Goal: Task Accomplishment & Management: Use online tool/utility

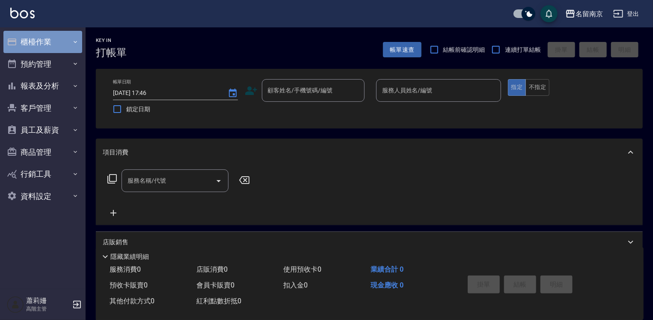
click at [42, 40] on button "櫃檯作業" at bounding box center [42, 42] width 79 height 22
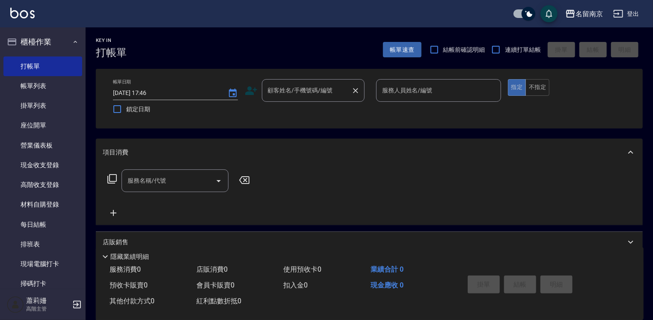
click at [294, 93] on input "顧客姓名/手機號碼/編號" at bounding box center [307, 90] width 82 height 15
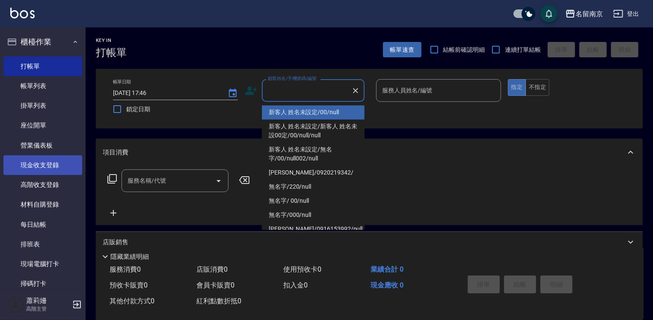
click at [55, 166] on link "現金收支登錄" at bounding box center [42, 165] width 79 height 20
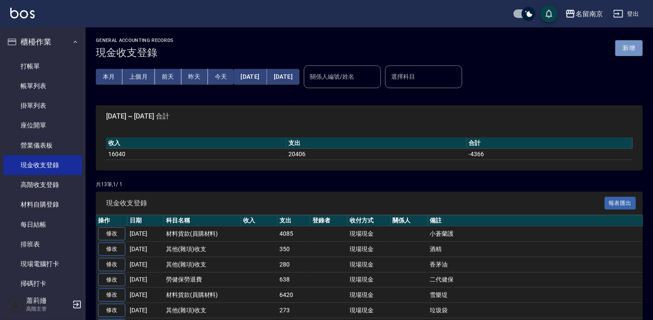
click at [632, 48] on button "新增" at bounding box center [628, 48] width 27 height 16
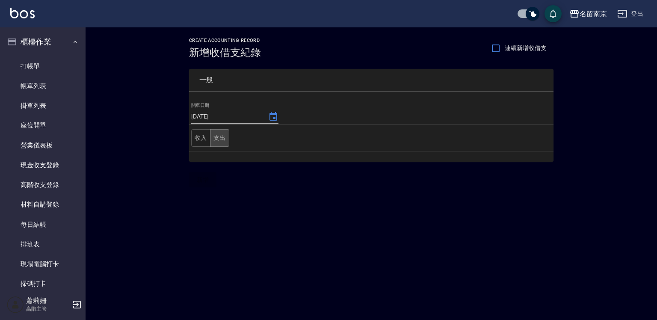
click at [218, 139] on button "支出" at bounding box center [219, 138] width 19 height 18
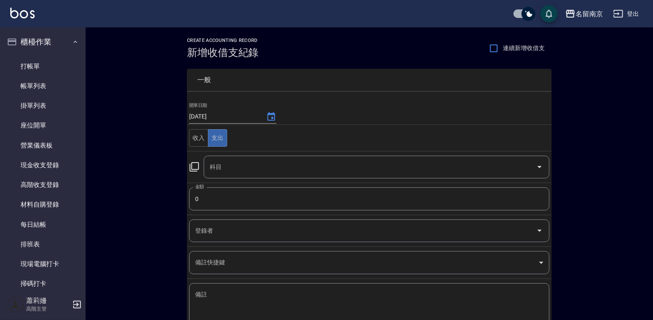
click at [193, 168] on icon at bounding box center [194, 167] width 10 height 10
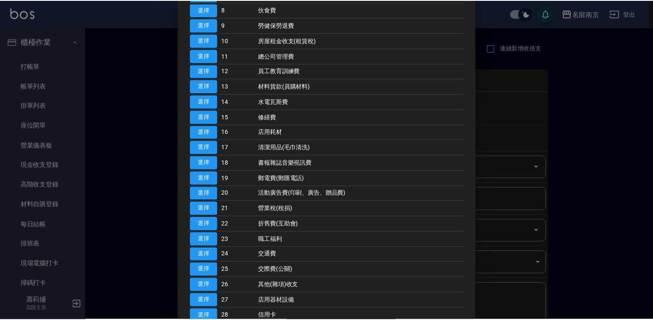
scroll to position [342, 0]
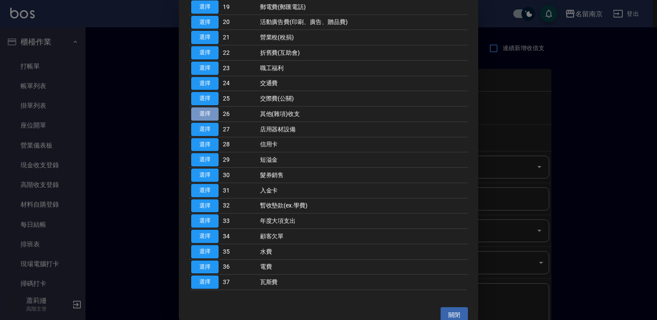
click at [210, 113] on button "選擇" at bounding box center [204, 113] width 27 height 13
type input "26 其他(雜項)收支"
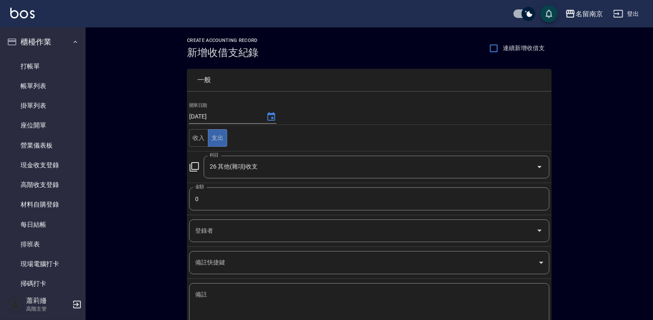
click at [200, 197] on input "0" at bounding box center [369, 198] width 360 height 23
type input "365"
click at [221, 297] on textarea "備註" at bounding box center [369, 304] width 348 height 29
type textarea "4"
click at [213, 290] on textarea "備註" at bounding box center [369, 304] width 348 height 29
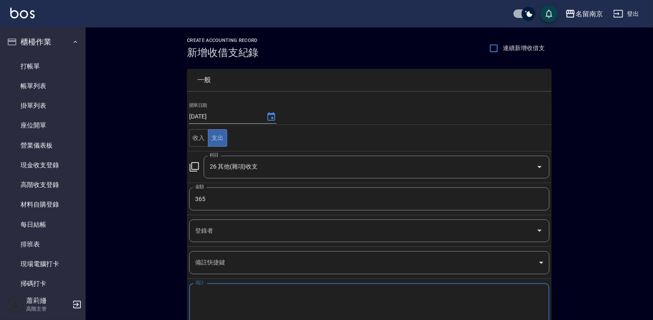
click at [218, 293] on textarea "備註" at bounding box center [369, 304] width 348 height 29
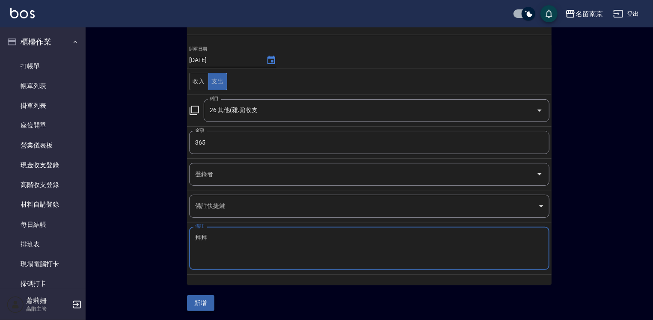
type textarea "拜拜"
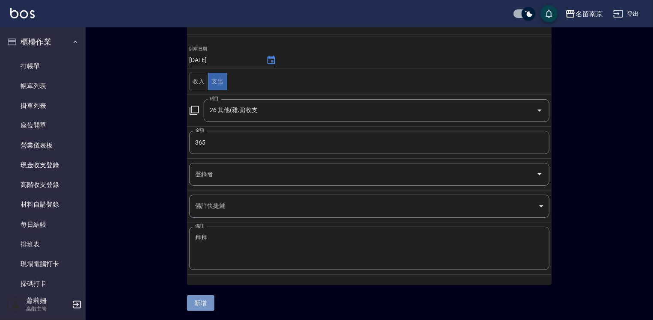
click at [199, 300] on button "新增" at bounding box center [200, 303] width 27 height 16
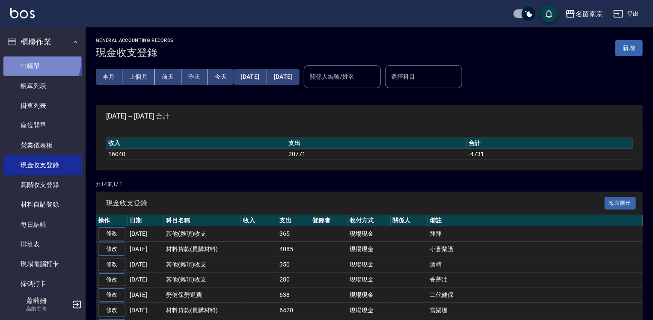
click at [34, 60] on link "打帳單" at bounding box center [42, 66] width 79 height 20
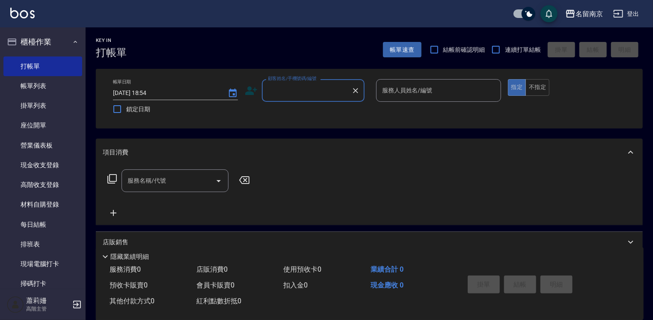
click at [338, 89] on input "顧客姓名/手機號碼/編號" at bounding box center [307, 90] width 82 height 15
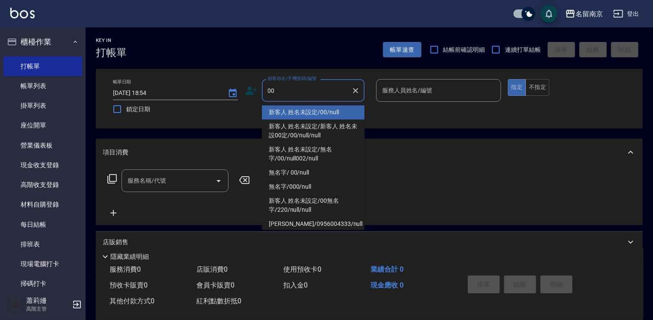
type input "新客人 姓名未設定/00/null"
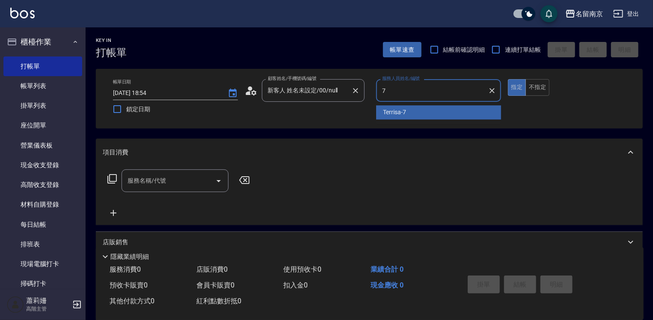
type input "Terrisa-7"
type button "true"
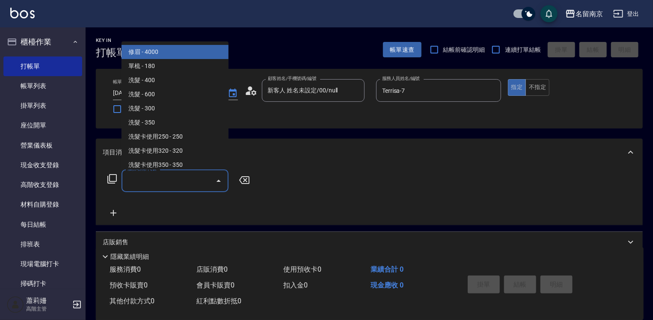
click at [167, 185] on input "服務名稱/代號" at bounding box center [168, 180] width 86 height 15
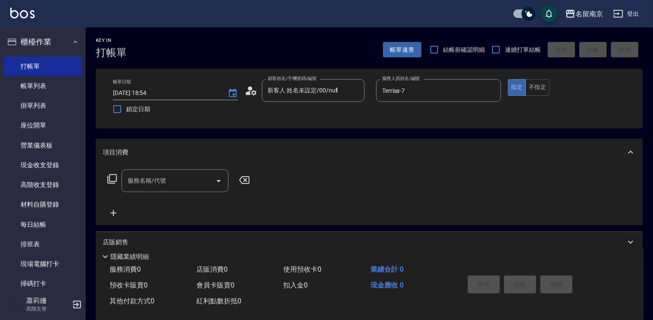
click at [109, 178] on icon at bounding box center [112, 179] width 10 height 10
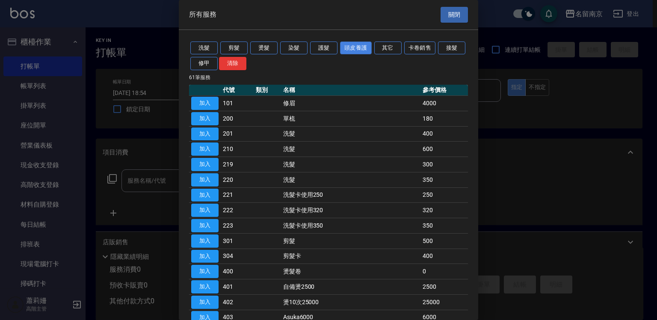
click at [358, 45] on button "頭皮養護" at bounding box center [356, 47] width 32 height 13
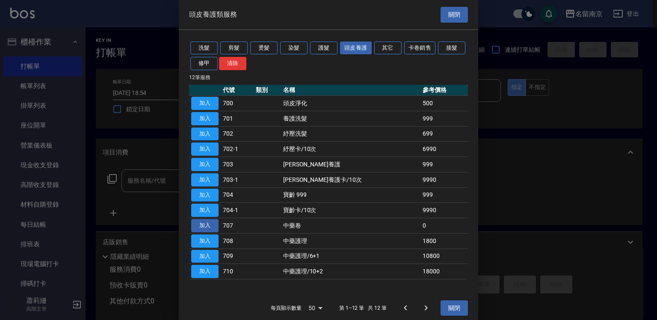
click at [209, 225] on button "加入" at bounding box center [204, 225] width 27 height 13
type input "中藥卷(707)"
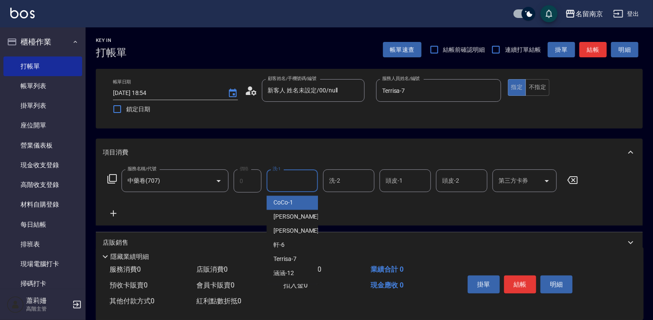
click at [286, 184] on input "洗-1" at bounding box center [292, 180] width 44 height 15
type input "Terrisa-7"
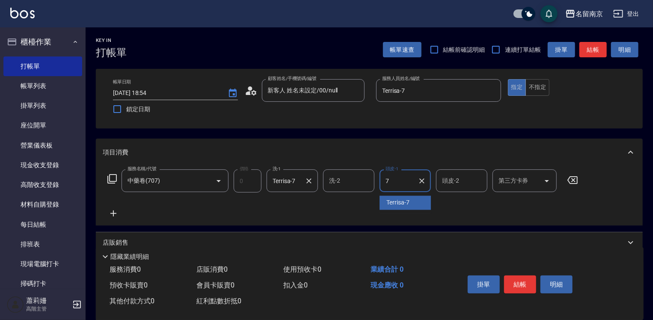
type input "Terrisa-7"
click at [515, 282] on button "結帳" at bounding box center [520, 285] width 32 height 18
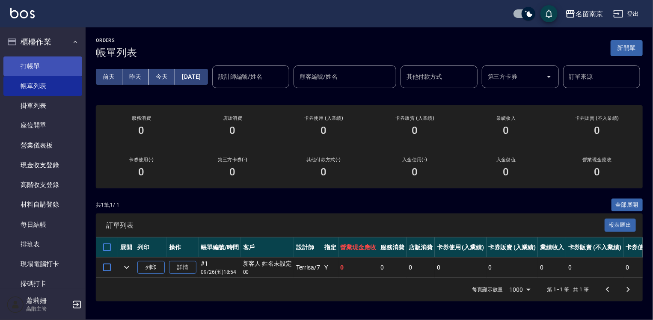
click at [67, 68] on link "打帳單" at bounding box center [42, 66] width 79 height 20
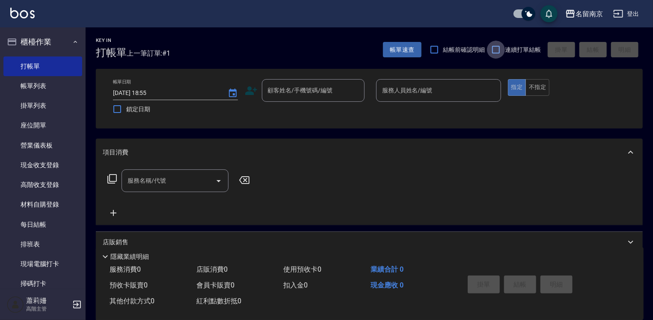
click at [496, 47] on input "連續打單結帳" at bounding box center [496, 50] width 18 height 18
checkbox input "true"
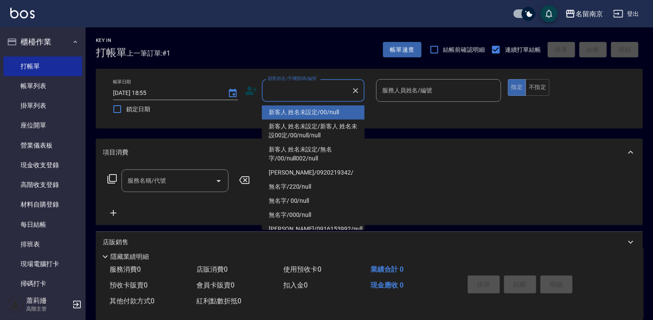
click at [304, 93] on input "顧客姓名/手機號碼/編號" at bounding box center [307, 90] width 82 height 15
type input "新客人 姓名未設定/00/null"
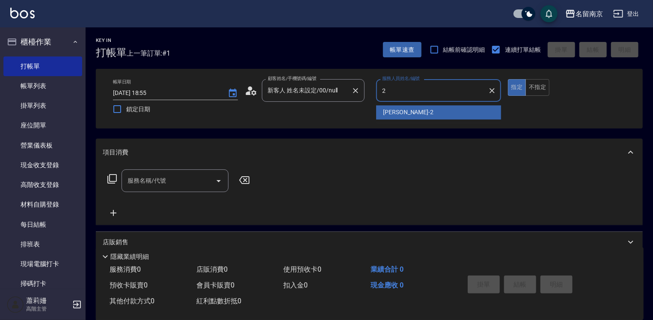
type input "[PERSON_NAME]-2"
type button "true"
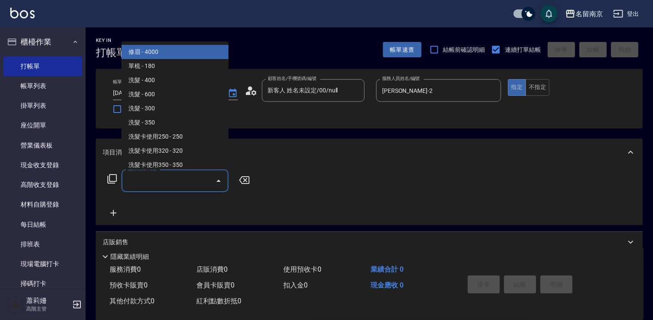
click at [151, 181] on input "服務名稱/代號" at bounding box center [168, 180] width 86 height 15
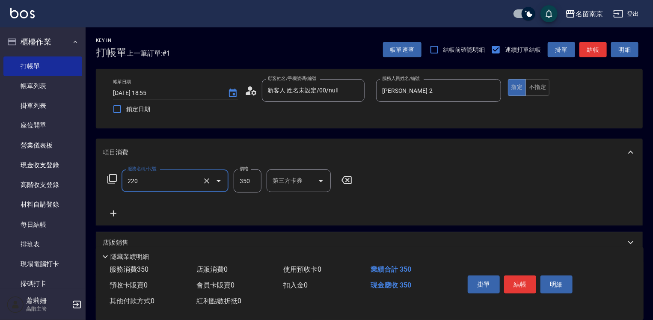
type input "洗髮(220)"
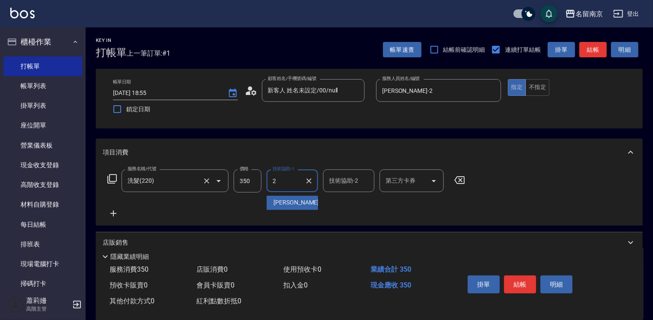
type input "[PERSON_NAME]-2"
click at [112, 211] on icon at bounding box center [113, 213] width 21 height 10
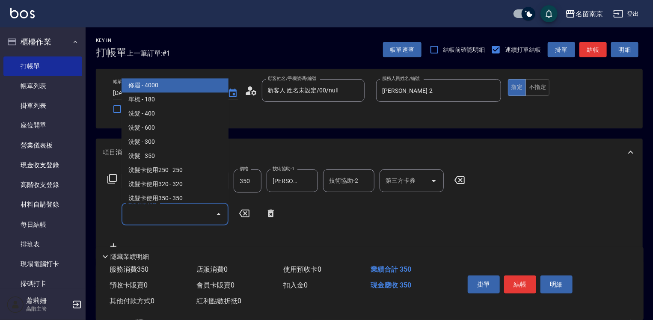
click at [171, 210] on input "服務名稱/代號" at bounding box center [168, 214] width 86 height 15
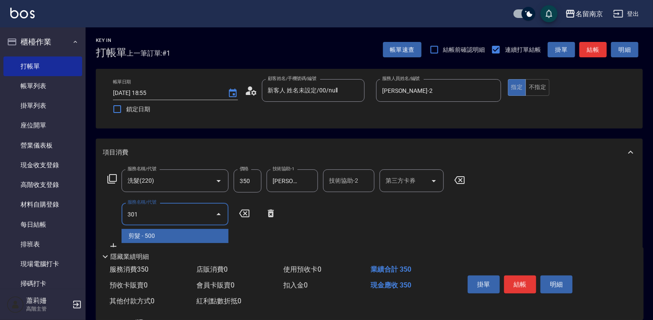
type input "剪髮(301)"
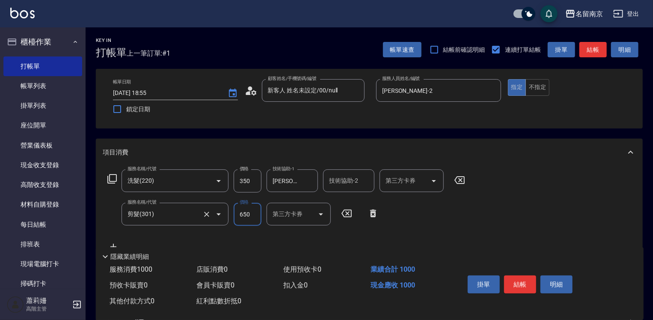
type input "650"
click at [522, 278] on button "結帳" at bounding box center [520, 285] width 32 height 18
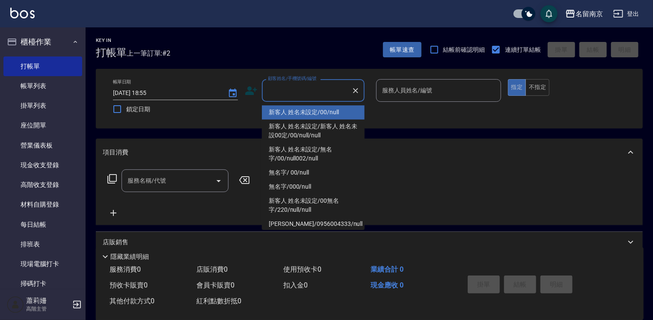
click at [322, 85] on input "顧客姓名/手機號碼/編號" at bounding box center [307, 90] width 82 height 15
type input "新客人 姓名未設定/00/null"
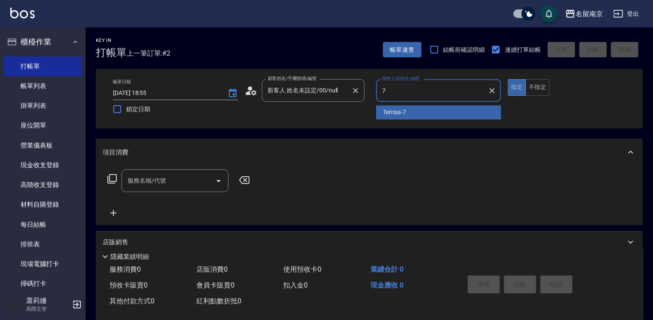
type input "Terrisa-7"
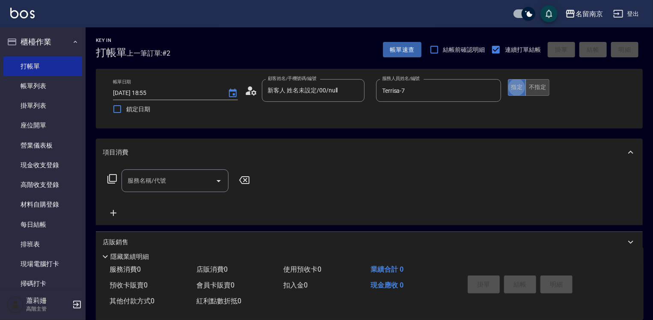
click at [534, 85] on button "不指定" at bounding box center [537, 87] width 24 height 17
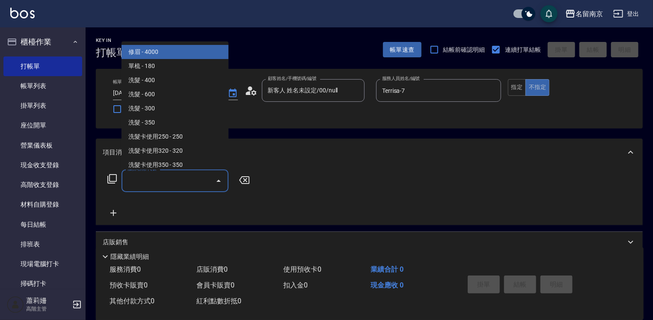
click at [147, 181] on input "服務名稱/代號" at bounding box center [168, 180] width 86 height 15
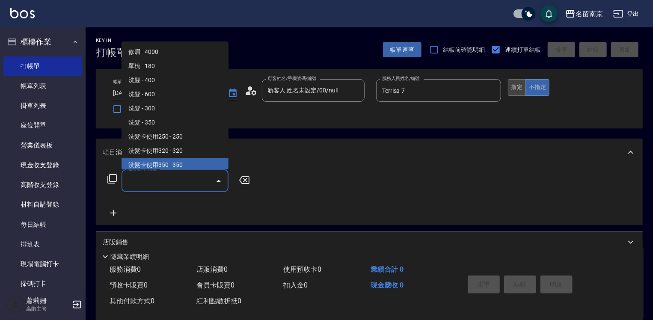
click at [514, 92] on button "指定" at bounding box center [517, 87] width 18 height 17
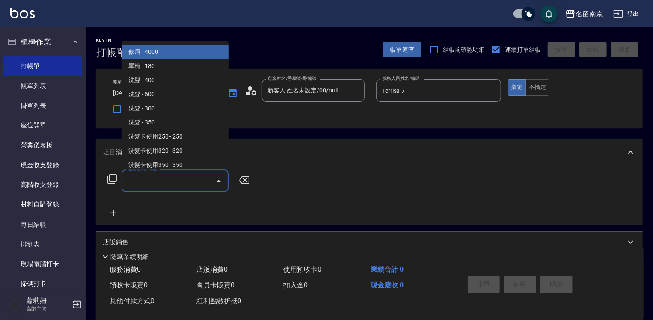
click at [154, 184] on input "服務名稱/代號" at bounding box center [168, 180] width 86 height 15
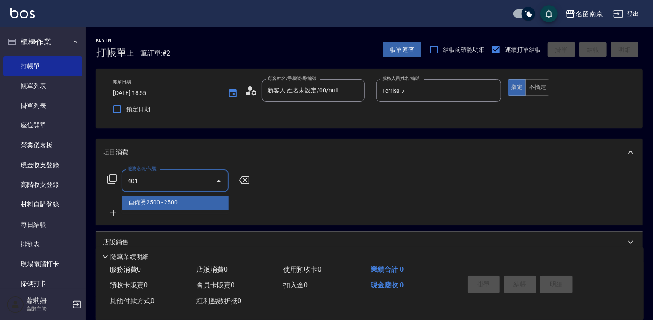
type input "自備燙2500(401)"
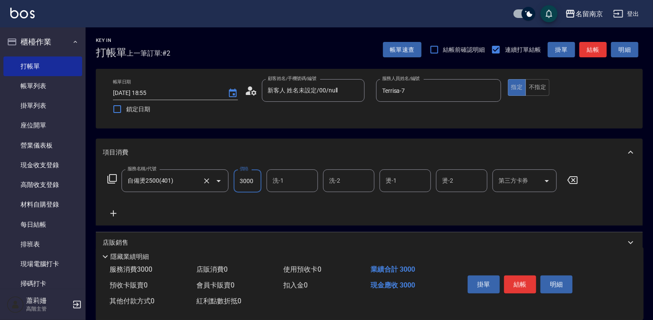
type input "3000"
type input "2"
type input "Terrisa-7"
type input "7"
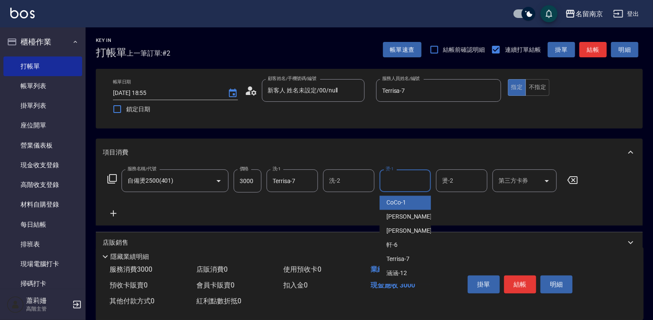
click at [401, 182] on input "燙-1" at bounding box center [405, 180] width 44 height 15
type input "Terrisa-7"
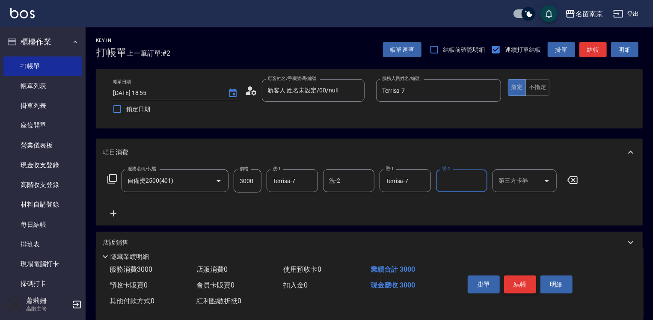
click at [520, 279] on button "結帳" at bounding box center [520, 285] width 32 height 18
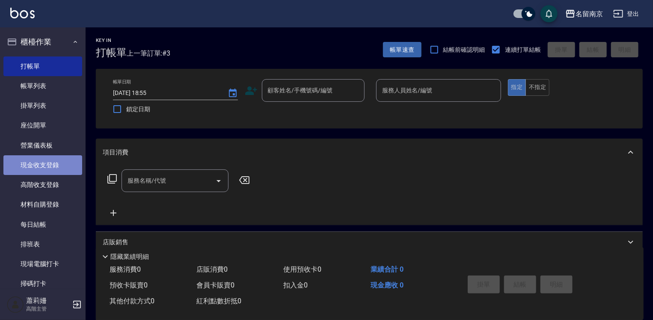
click at [60, 161] on link "現金收支登錄" at bounding box center [42, 165] width 79 height 20
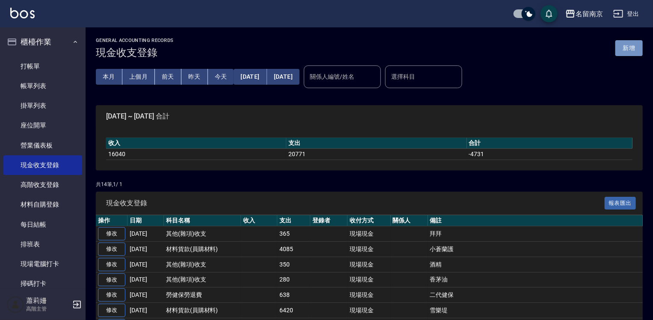
click at [625, 46] on button "新增" at bounding box center [628, 48] width 27 height 16
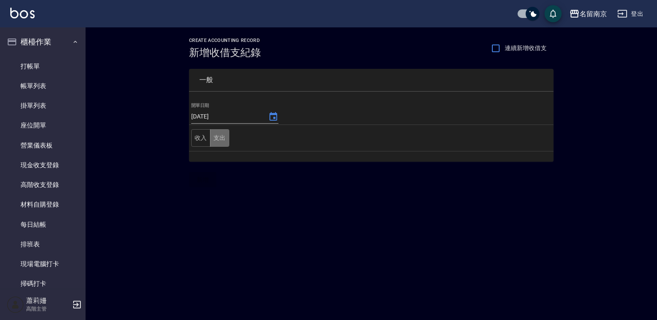
click at [222, 135] on button "支出" at bounding box center [219, 138] width 19 height 18
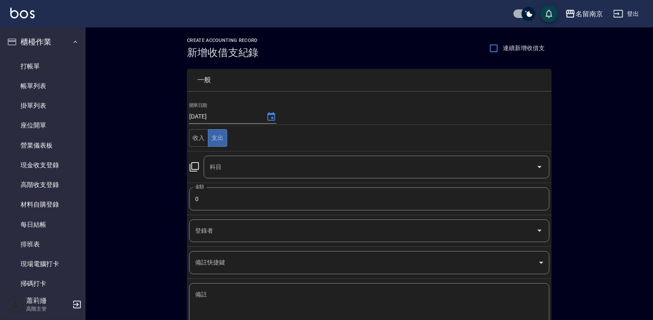
click at [199, 166] on icon at bounding box center [194, 166] width 9 height 9
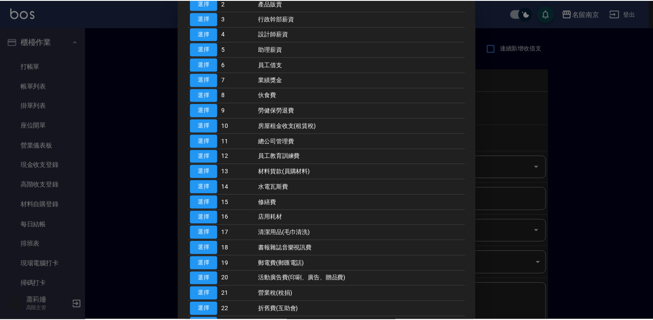
scroll to position [171, 0]
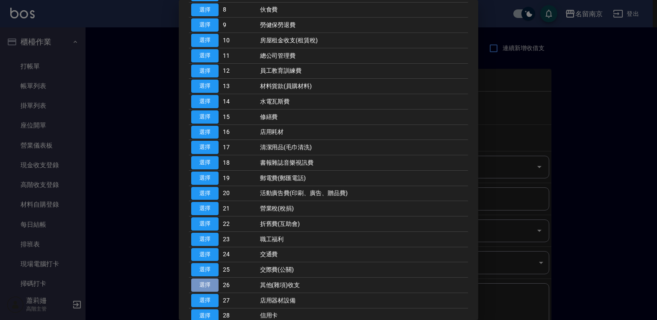
click at [205, 279] on button "選擇" at bounding box center [204, 285] width 27 height 13
type input "26 其他(雜項)收支"
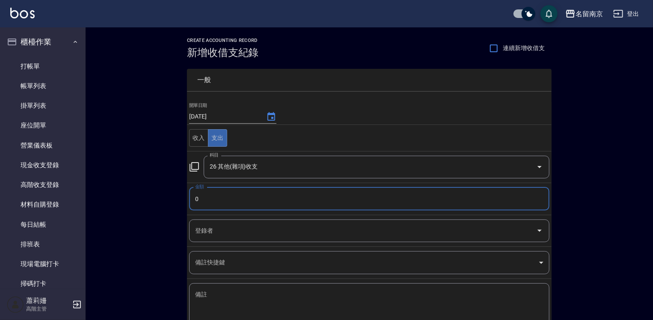
click at [196, 206] on input "0" at bounding box center [369, 198] width 360 height 23
type input "850"
drag, startPoint x: 184, startPoint y: 289, endPoint x: 220, endPoint y: 293, distance: 36.5
click at [187, 290] on div "一般 開單日期 [DATE] 收入 支出 科目 26 其他(雜項)收支 科目 金額 850 金額 登錄者 登錄者 備註快捷鍵 ​ 備註快捷鍵 備註 x 備註" at bounding box center [364, 200] width 375 height 283
click at [220, 293] on textarea "備註" at bounding box center [369, 304] width 348 height 29
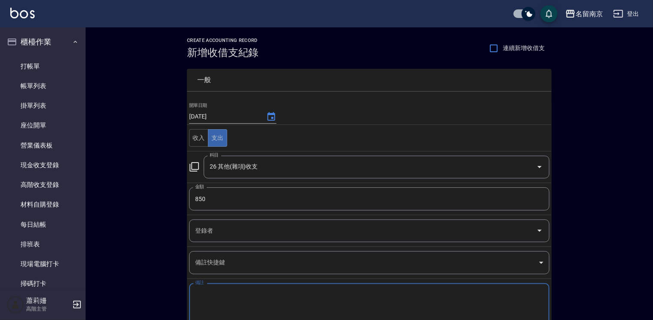
click at [242, 293] on textarea "備註" at bounding box center [369, 304] width 348 height 29
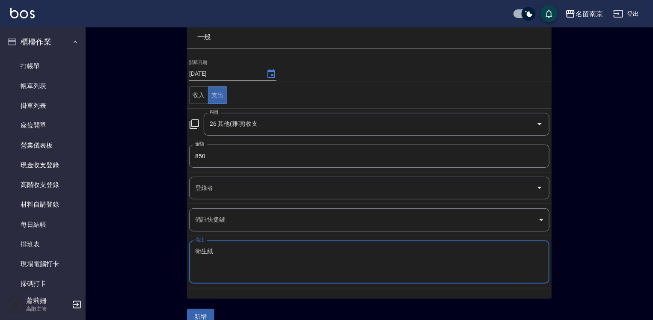
scroll to position [56, 0]
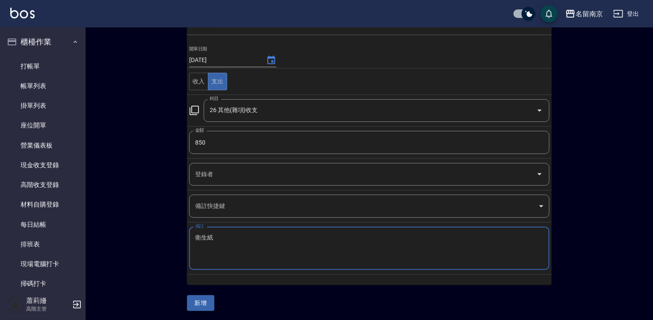
type textarea "衛生紙"
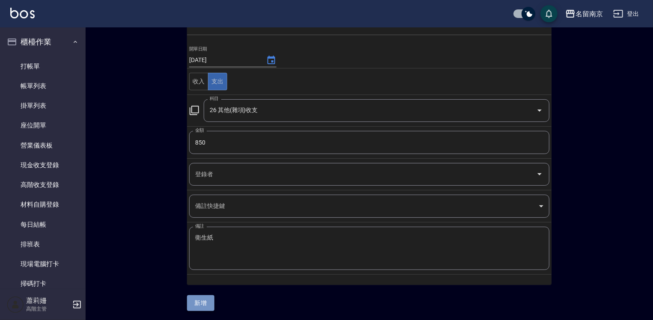
click at [206, 297] on button "新增" at bounding box center [200, 303] width 27 height 16
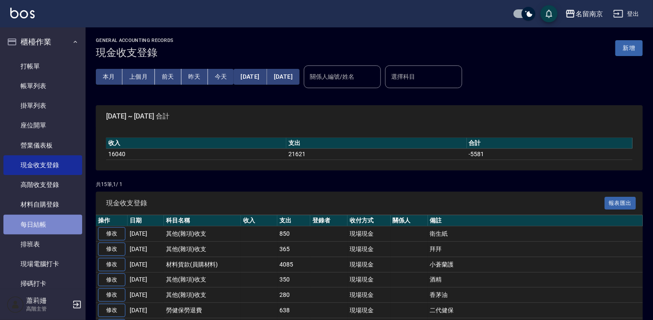
click at [43, 224] on link "每日結帳" at bounding box center [42, 225] width 79 height 20
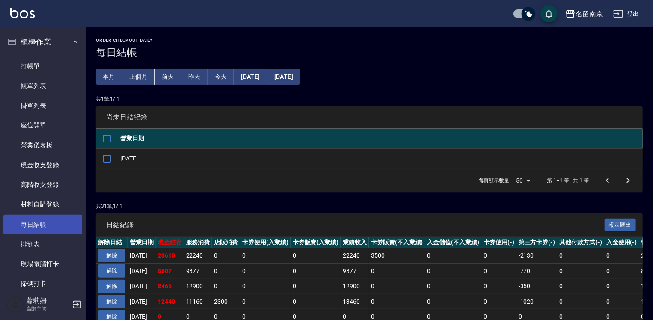
scroll to position [171, 0]
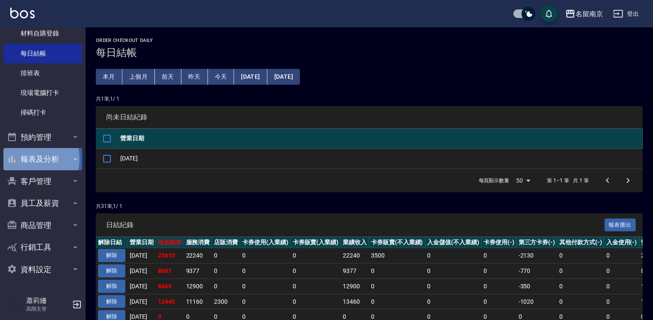
click at [26, 159] on button "報表及分析" at bounding box center [42, 159] width 79 height 22
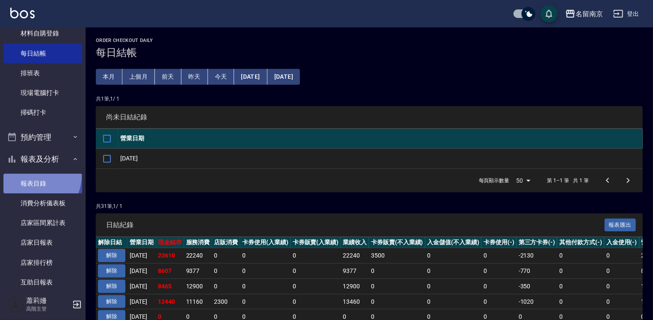
click at [30, 175] on link "報表目錄" at bounding box center [42, 184] width 79 height 20
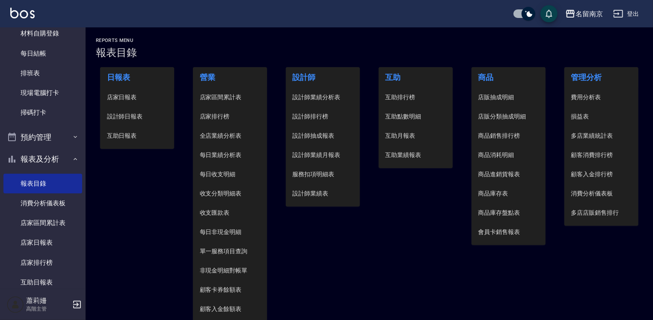
click at [126, 115] on span "設計師日報表" at bounding box center [137, 116] width 61 height 9
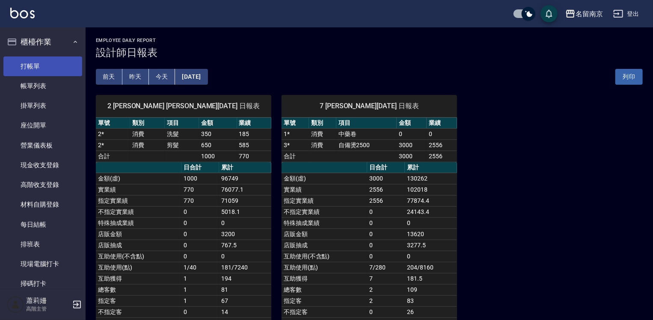
click at [39, 67] on link "打帳單" at bounding box center [42, 66] width 79 height 20
